Goal: Check status: Check status

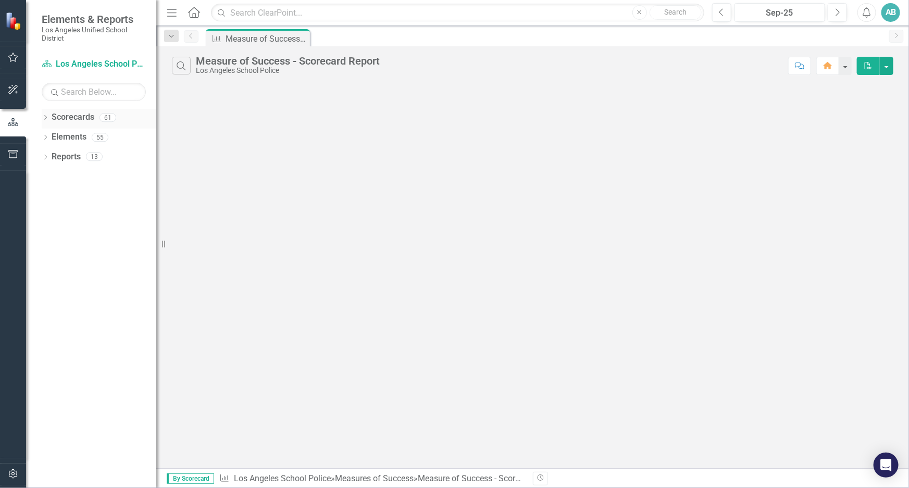
click at [48, 116] on icon "Dropdown" at bounding box center [45, 119] width 7 height 6
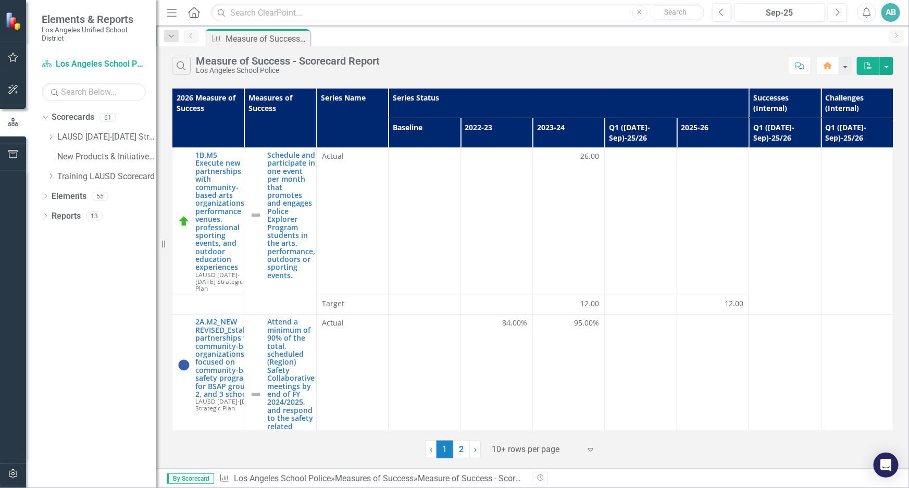
click at [596, 48] on div "Search Measure of Success - Scorecard Report Los Angeles School Police Comment …" at bounding box center [532, 63] width 752 height 34
click at [846, 65] on button "button" at bounding box center [845, 66] width 14 height 18
click at [713, 57] on div "Search Measure of Success - Scorecard Report Los Angeles School Police" at bounding box center [477, 66] width 611 height 18
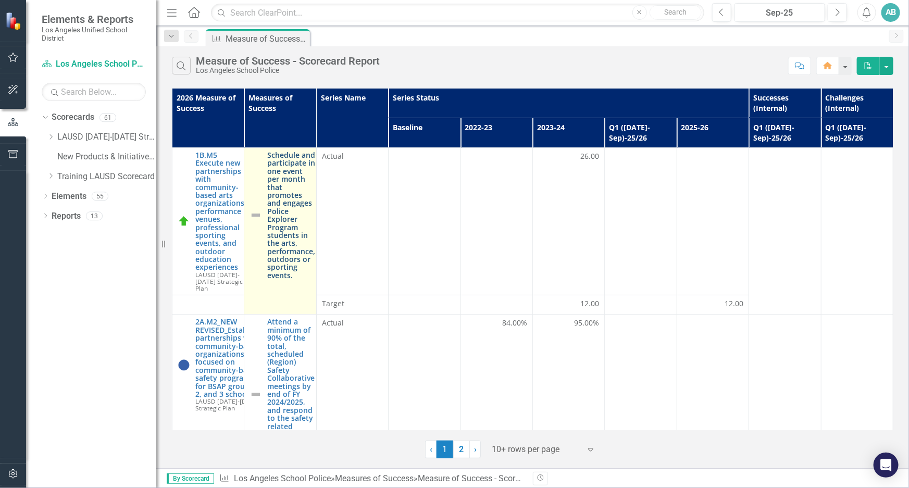
click at [283, 183] on link "Schedule and participate in one event per month that promotes and engages Polic…" at bounding box center [291, 215] width 48 height 128
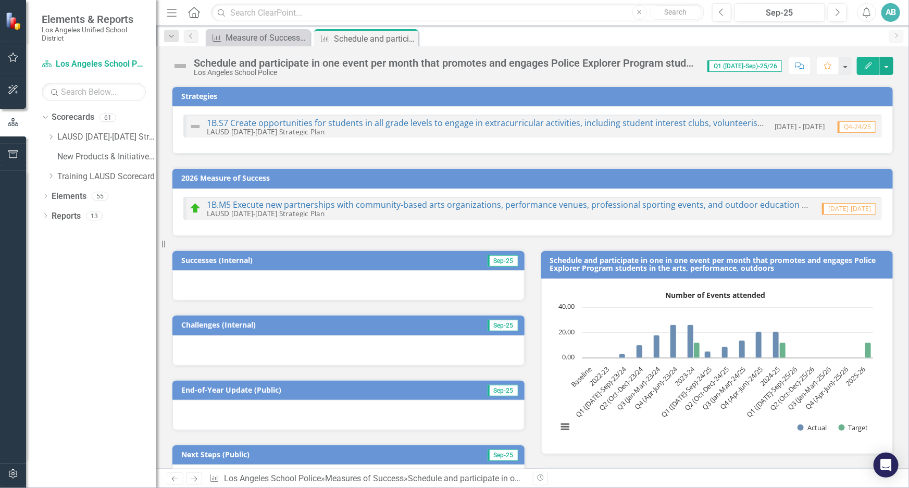
click at [758, 68] on span "Q1 ([DATE]-Sep)-25/26" at bounding box center [744, 65] width 74 height 11
click at [884, 66] on button "button" at bounding box center [887, 66] width 14 height 18
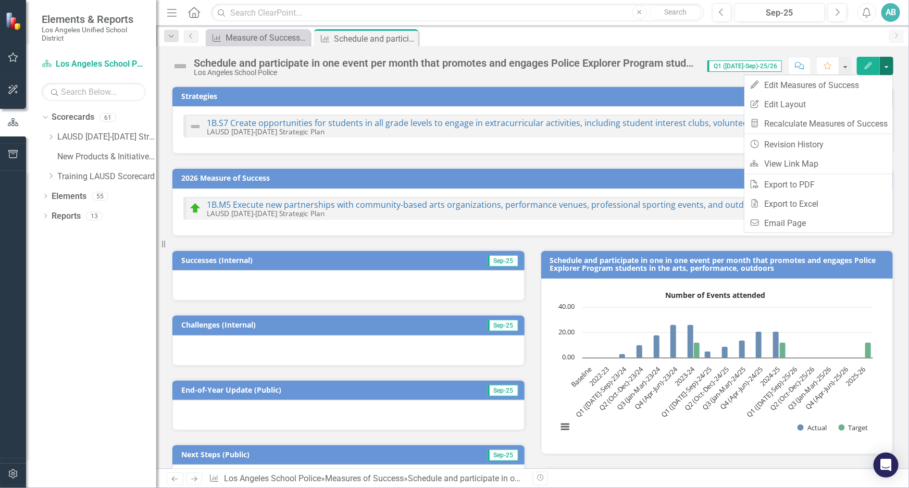
click at [552, 93] on h3 "Strategies" at bounding box center [534, 96] width 706 height 8
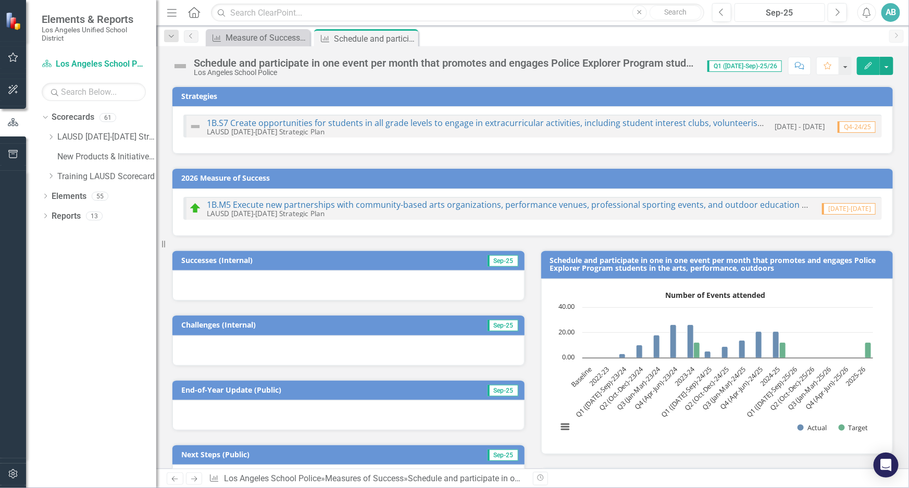
click at [784, 15] on div "Sep-25" at bounding box center [780, 13] width 84 height 12
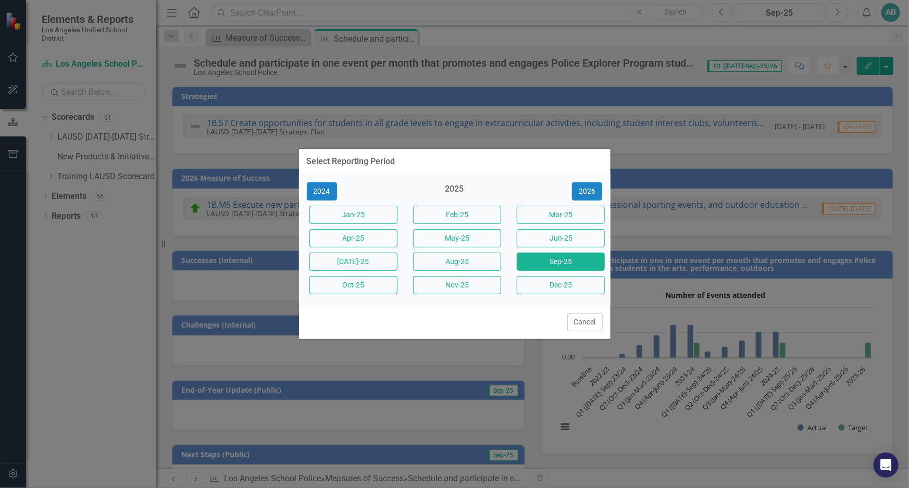
click at [557, 213] on button "Mar-25" at bounding box center [561, 215] width 88 height 18
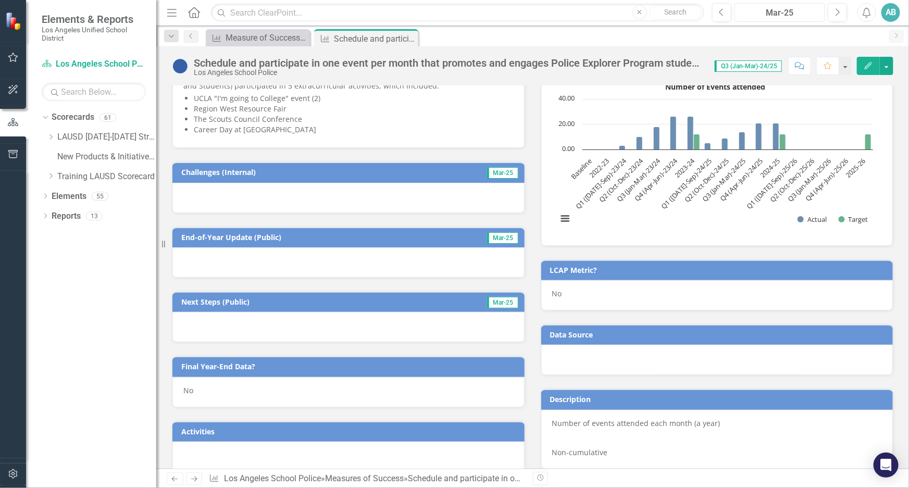
scroll to position [203, 0]
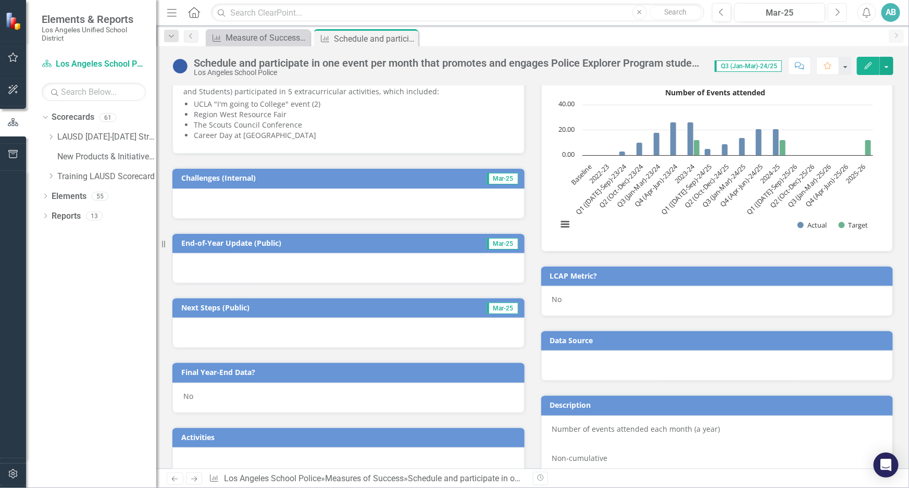
click at [834, 10] on icon "Next" at bounding box center [837, 12] width 6 height 9
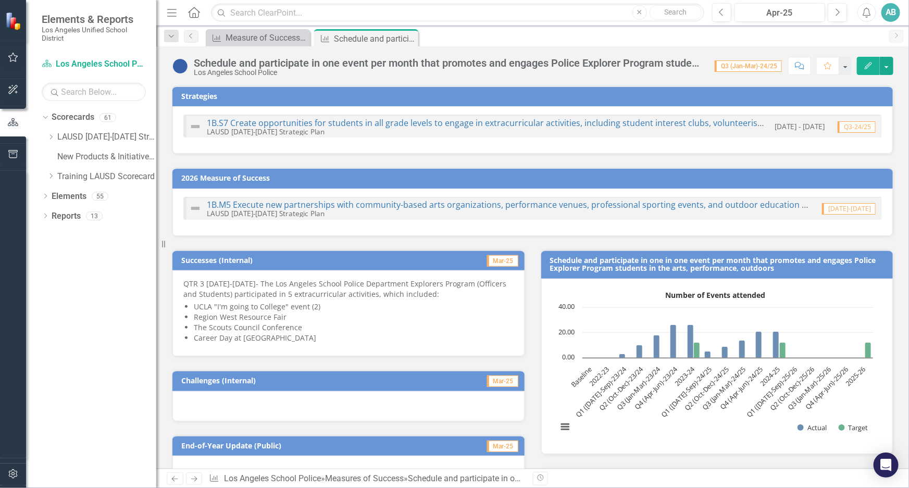
click at [0, 0] on icon "Close" at bounding box center [0, 0] width 0 height 0
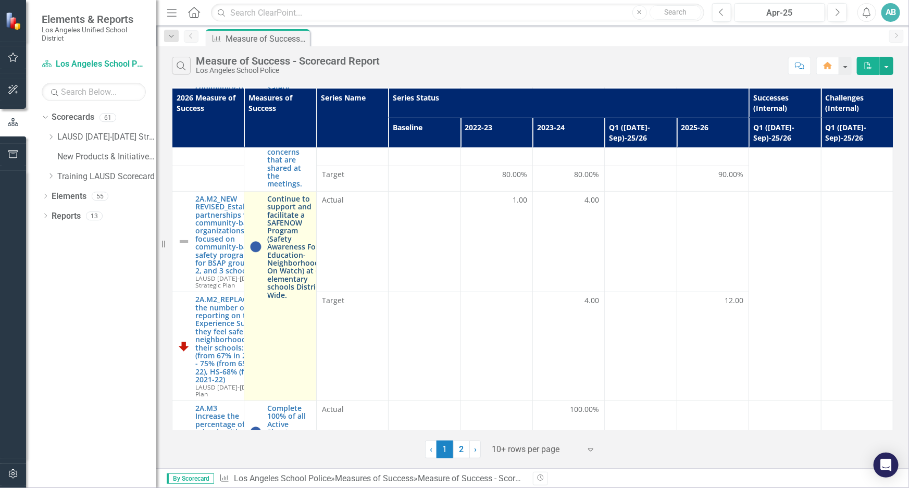
scroll to position [284, 0]
click at [275, 229] on link "Continue to support and facilitate a SAFENOW Program (Safety Awareness For Educ…" at bounding box center [295, 245] width 56 height 104
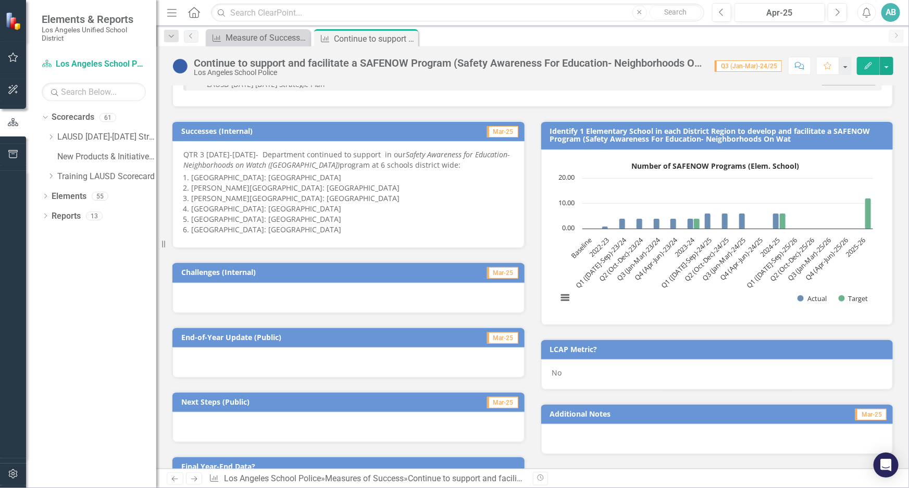
scroll to position [142, 0]
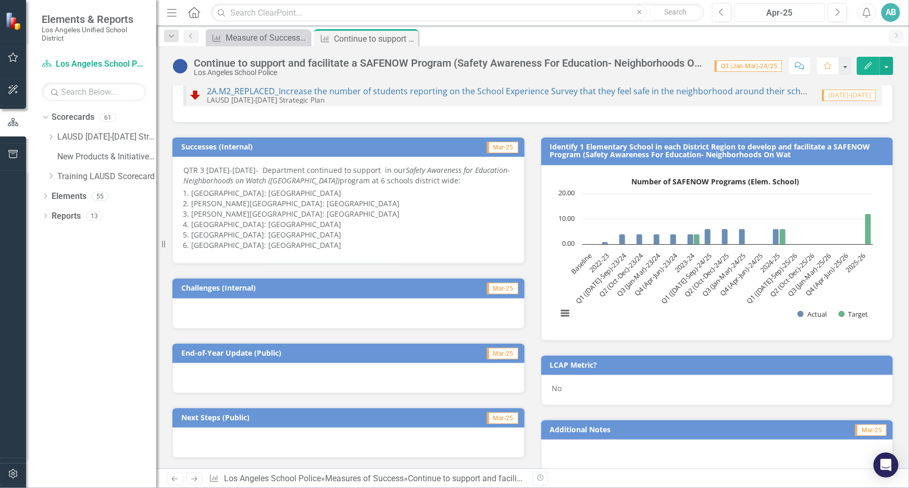
click at [805, 15] on div "Apr-25" at bounding box center [780, 13] width 84 height 12
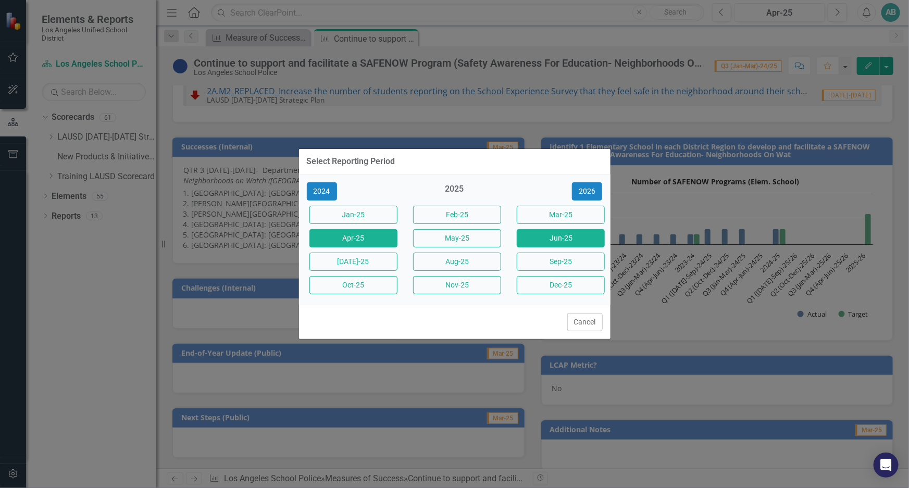
click at [562, 237] on button "Jun-25" at bounding box center [561, 238] width 88 height 18
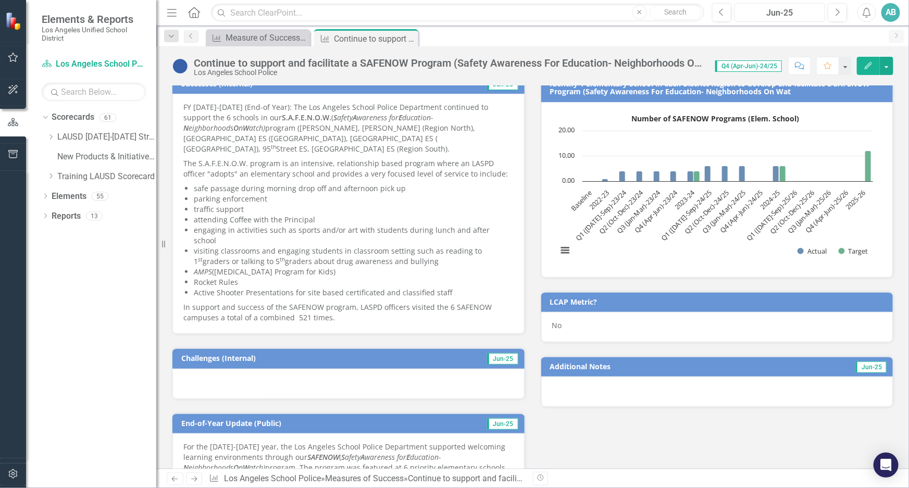
scroll to position [189, 0]
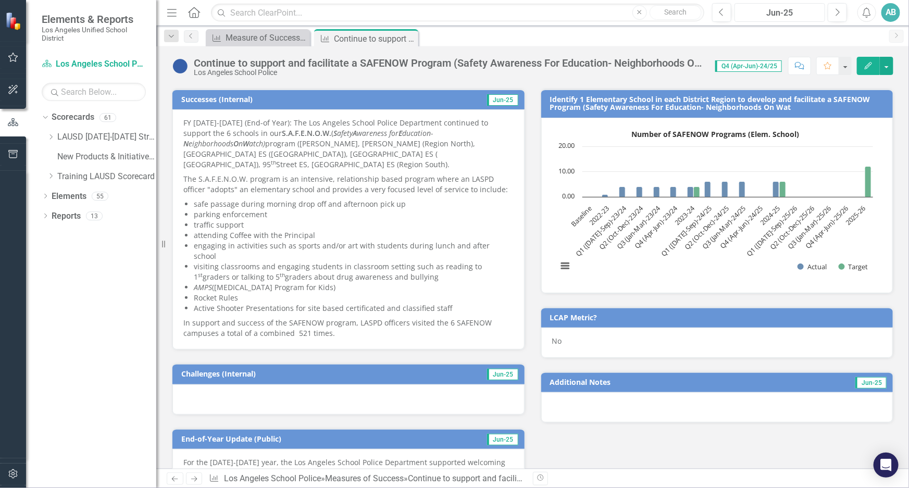
click at [783, 10] on div "Jun-25" at bounding box center [780, 13] width 84 height 12
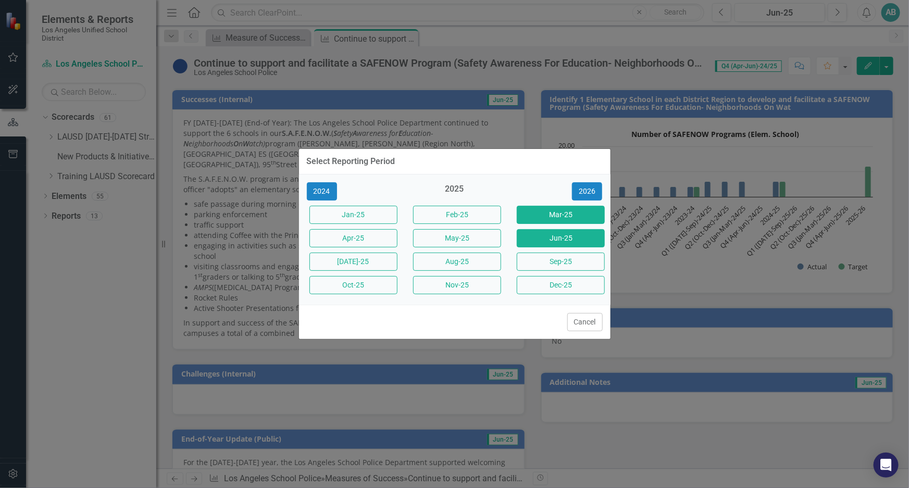
click at [555, 212] on button "Mar-25" at bounding box center [561, 215] width 88 height 18
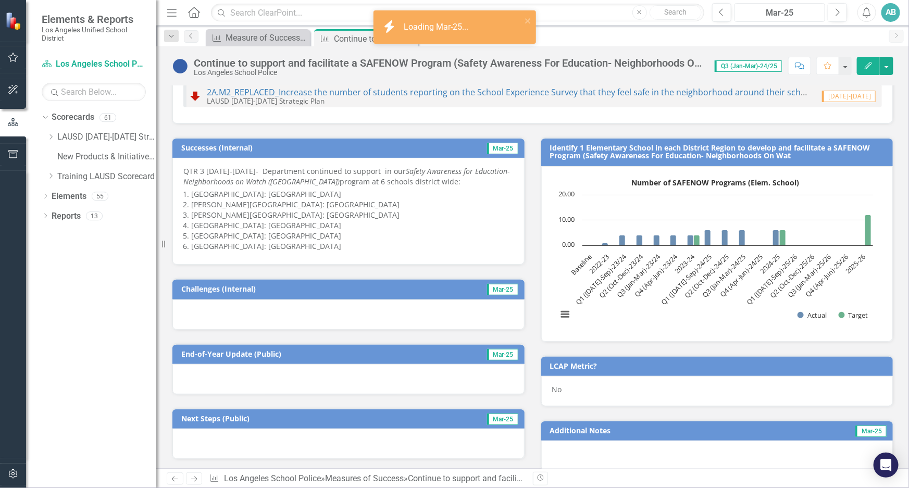
scroll to position [142, 0]
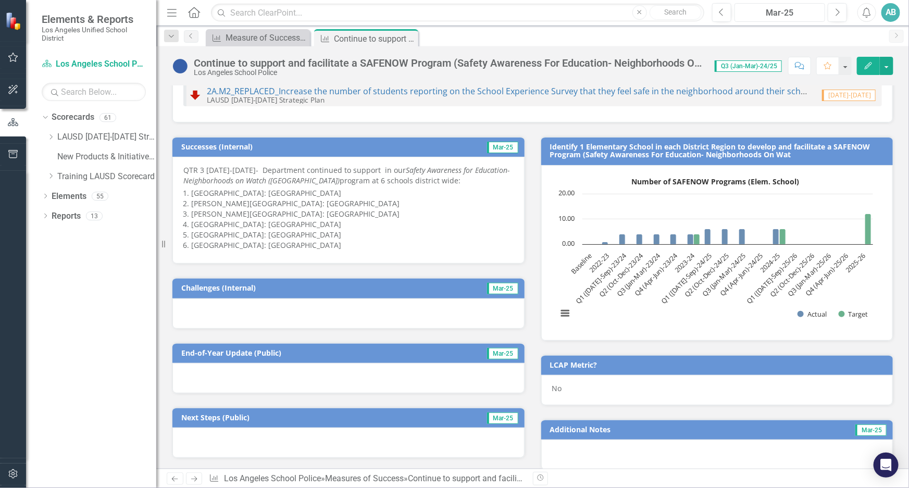
click at [784, 14] on div "Mar-25" at bounding box center [780, 13] width 84 height 12
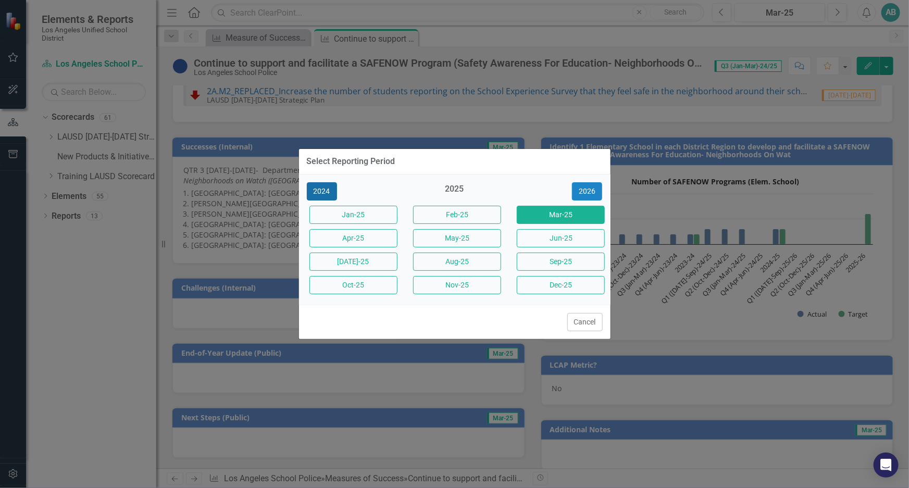
click at [324, 189] on button "2024" at bounding box center [322, 191] width 30 height 18
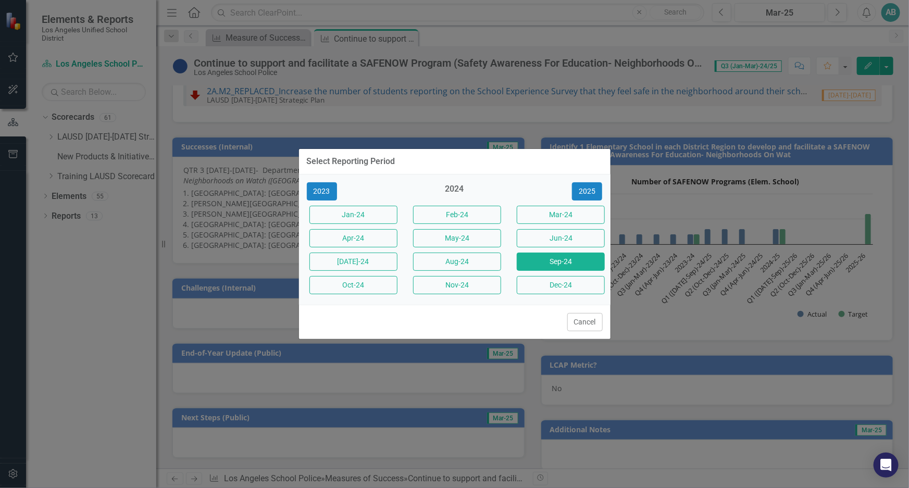
click at [552, 263] on button "Sep-24" at bounding box center [561, 262] width 88 height 18
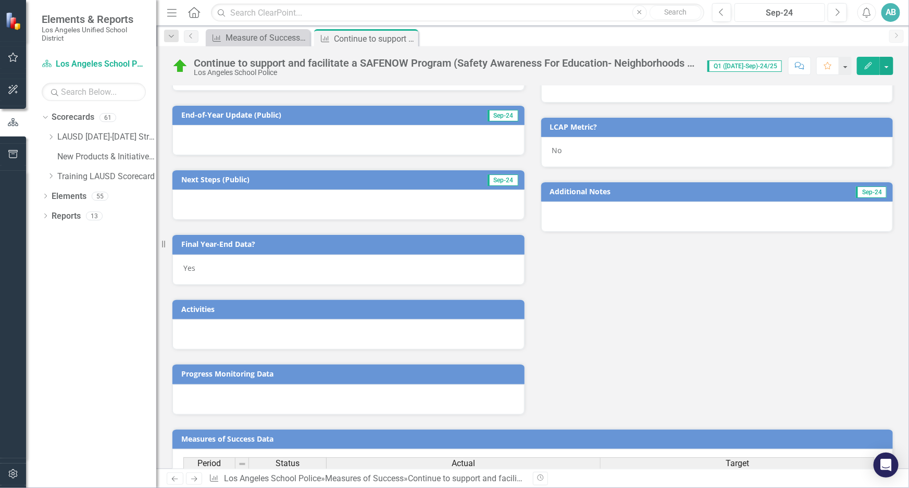
scroll to position [379, 0]
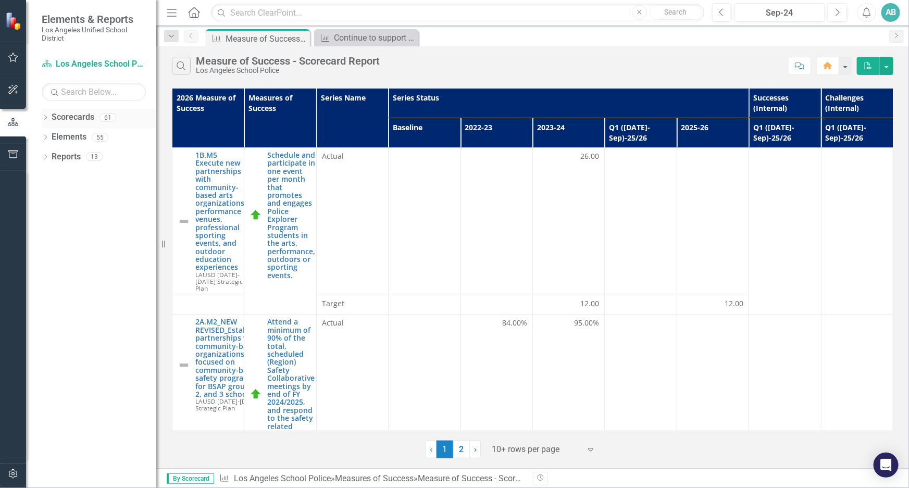
click at [47, 115] on div "Dropdown" at bounding box center [45, 119] width 7 height 9
click at [49, 139] on icon "Dropdown" at bounding box center [51, 137] width 8 height 6
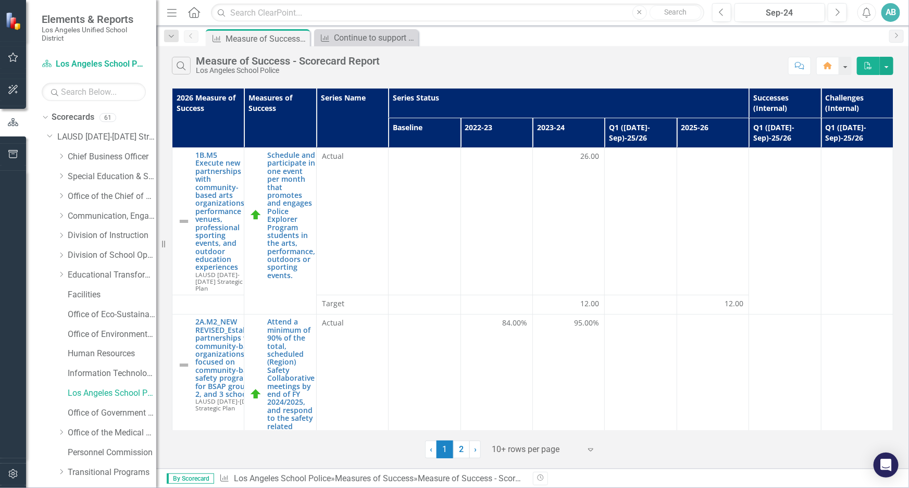
click at [516, 61] on div "Search Measure of Success - Scorecard Report Los Angeles School Police" at bounding box center [477, 66] width 611 height 18
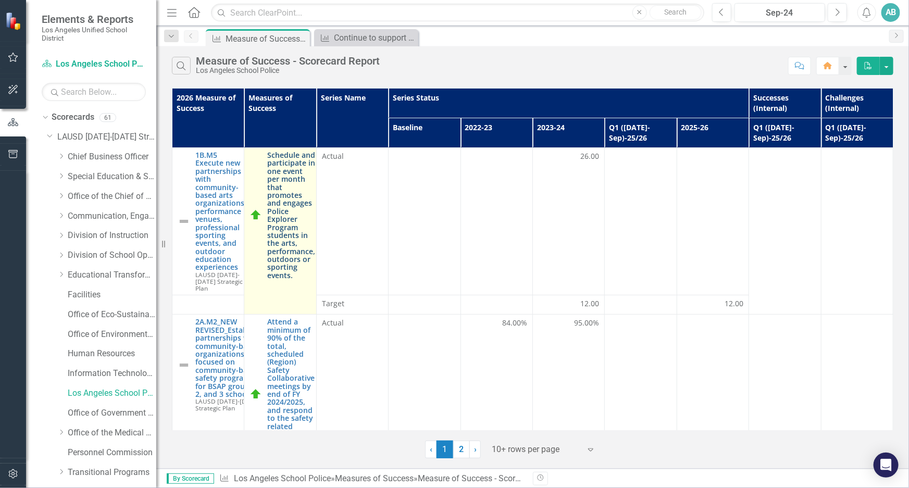
click at [284, 174] on link "Schedule and participate in one event per month that promotes and engages Polic…" at bounding box center [291, 215] width 48 height 128
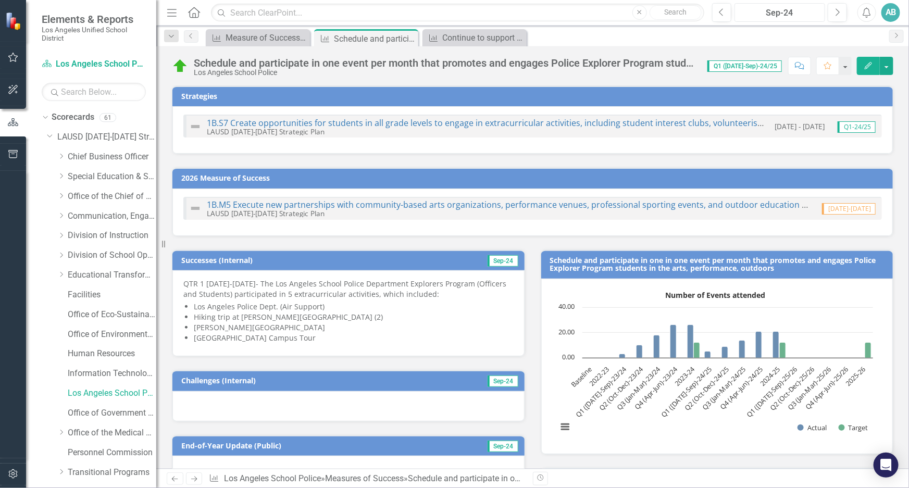
click at [781, 10] on div "Sep-24" at bounding box center [780, 13] width 84 height 12
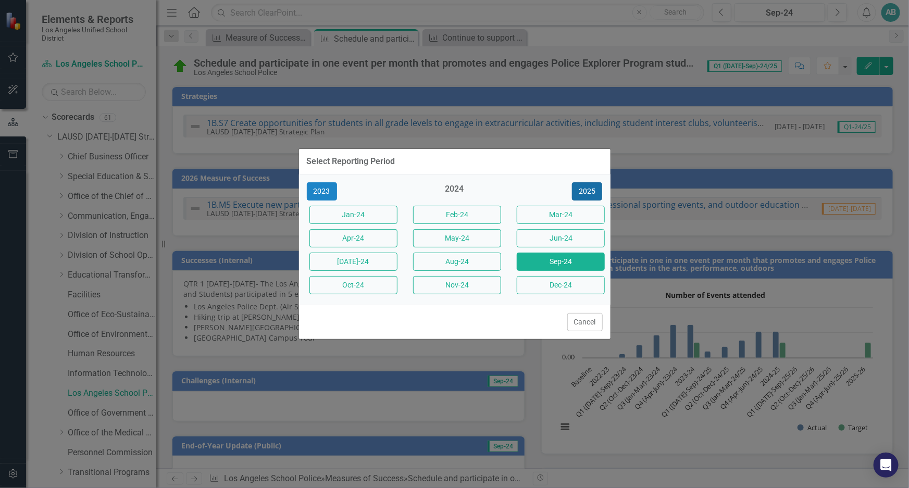
click at [585, 186] on button "2025" at bounding box center [587, 191] width 30 height 18
click at [542, 260] on button "Sep-25" at bounding box center [561, 262] width 88 height 18
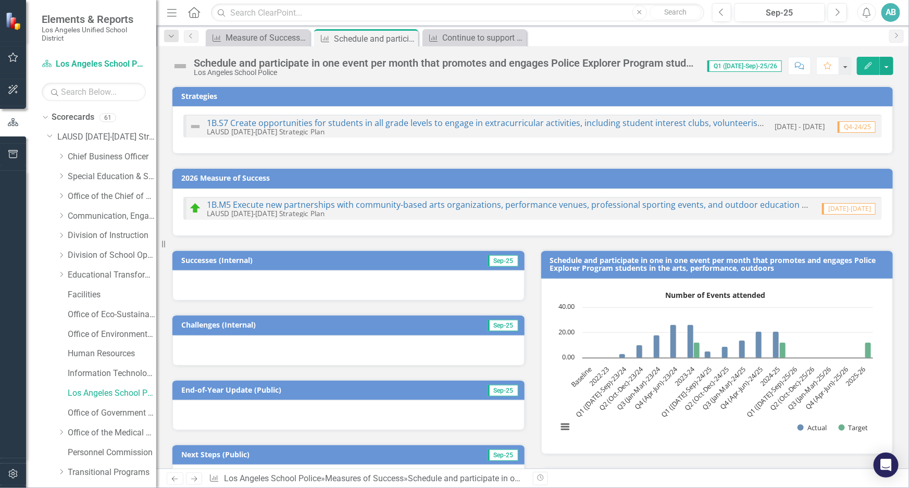
click at [288, 280] on div at bounding box center [348, 285] width 352 height 30
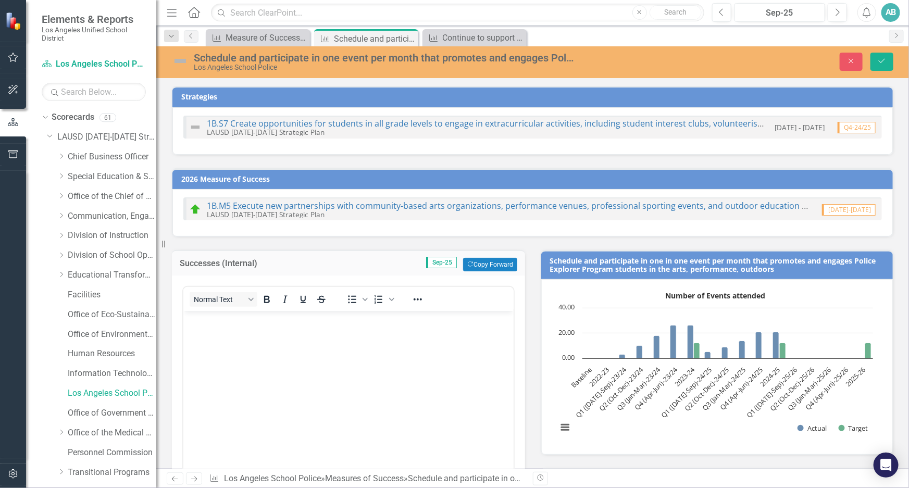
click at [209, 294] on button "Normal Text" at bounding box center [224, 299] width 68 height 15
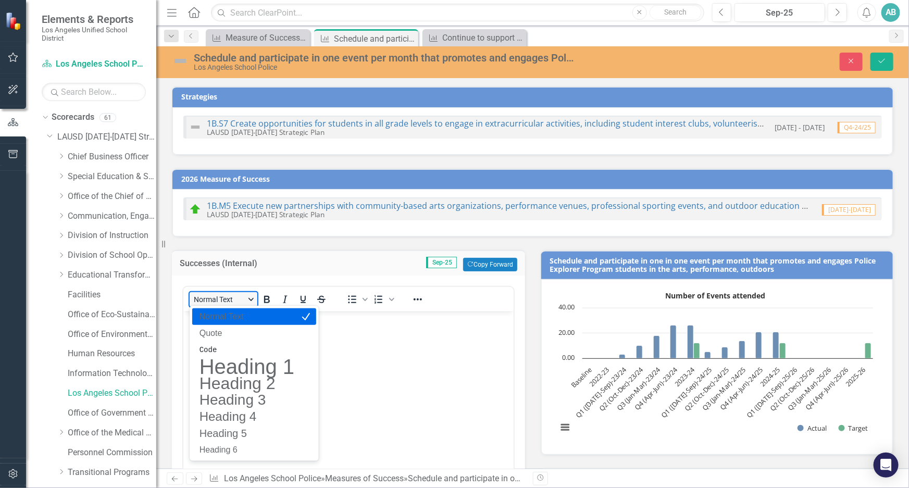
click at [209, 294] on button "Normal Text" at bounding box center [224, 299] width 68 height 15
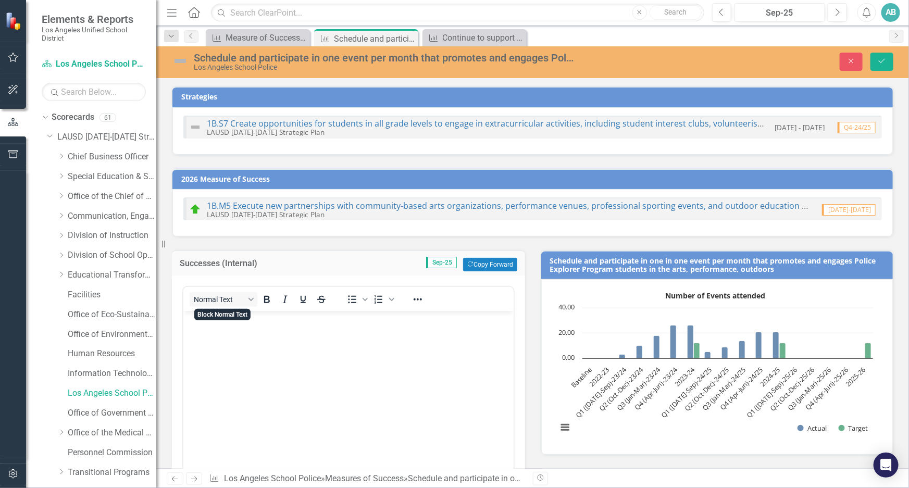
click at [255, 336] on body "Rich Text Area. Press ALT-0 for help." at bounding box center [348, 389] width 330 height 156
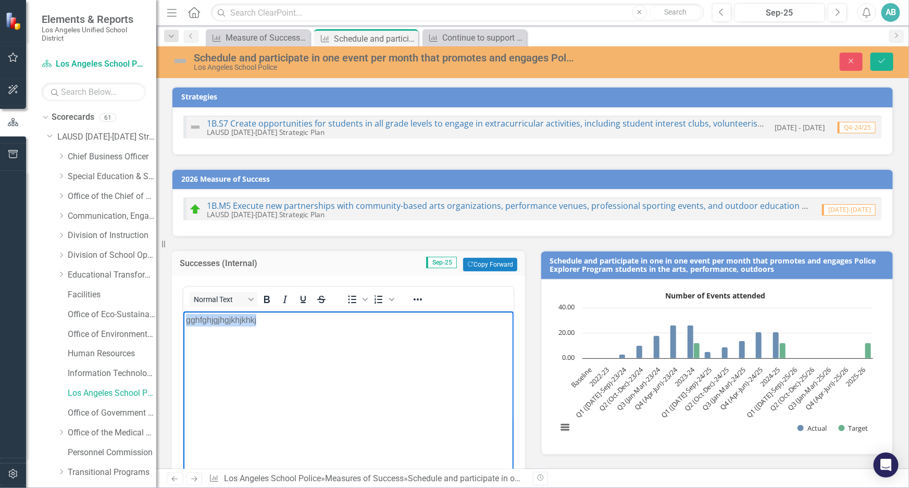
drag, startPoint x: 259, startPoint y: 320, endPoint x: 146, endPoint y: 313, distance: 112.7
click at [183, 313] on html "gghfghjgjhgjkhjkhkj" at bounding box center [348, 389] width 330 height 156
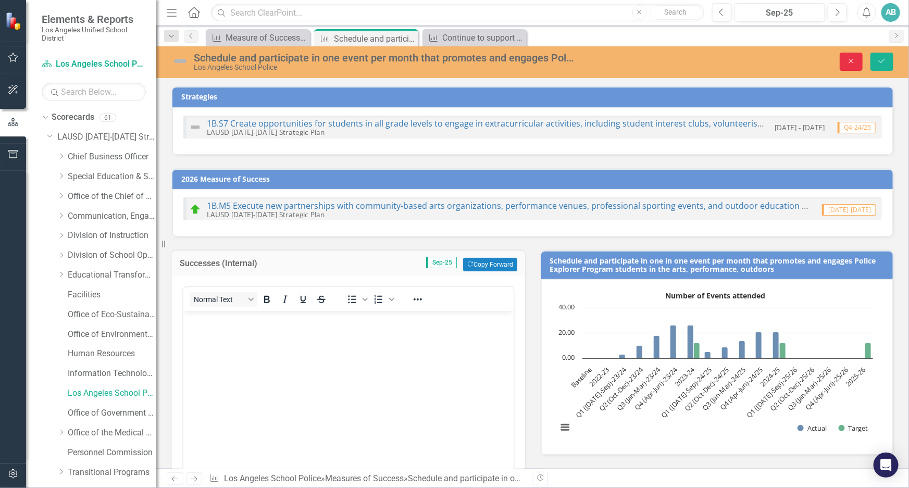
click at [856, 58] on icon "Close" at bounding box center [850, 60] width 9 height 7
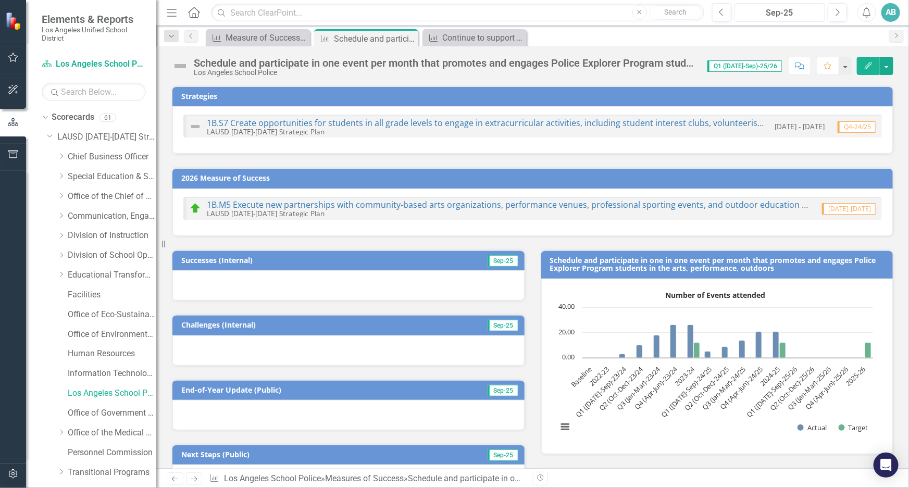
click at [787, 11] on div "Sep-25" at bounding box center [780, 13] width 84 height 12
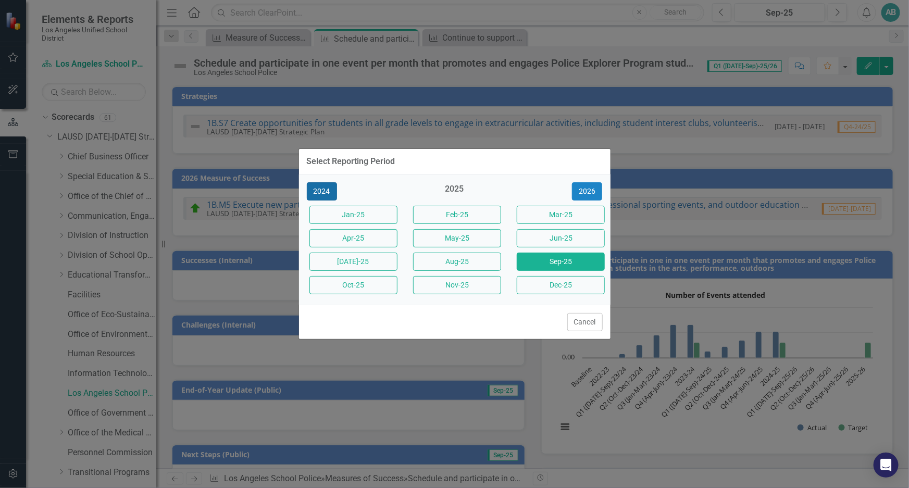
click at [317, 191] on button "2024" at bounding box center [322, 191] width 30 height 18
click at [546, 260] on button "Sep-24" at bounding box center [561, 262] width 88 height 18
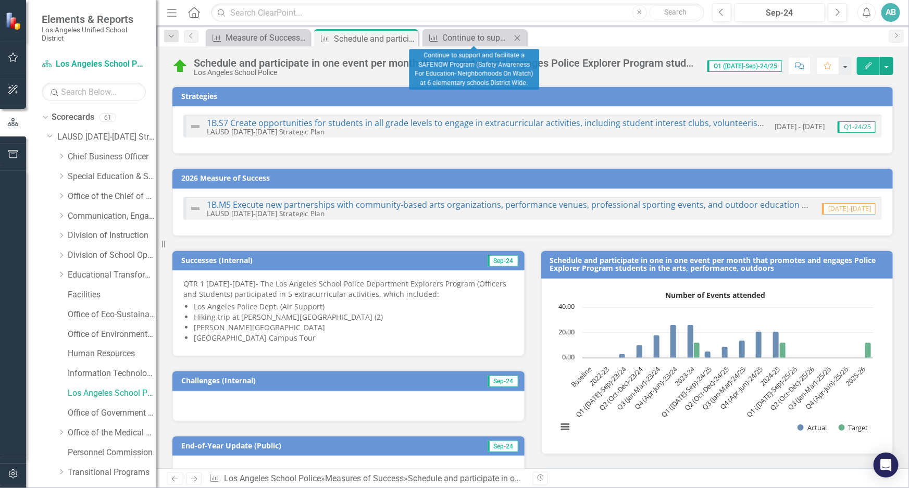
click at [516, 38] on icon "Close" at bounding box center [517, 38] width 10 height 8
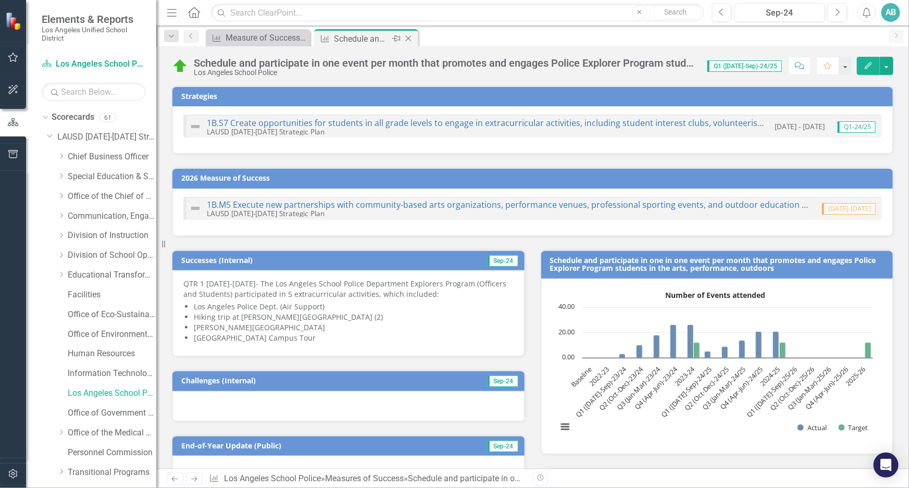
click at [409, 36] on icon "Close" at bounding box center [408, 38] width 10 height 8
